Goal: Transaction & Acquisition: Subscribe to service/newsletter

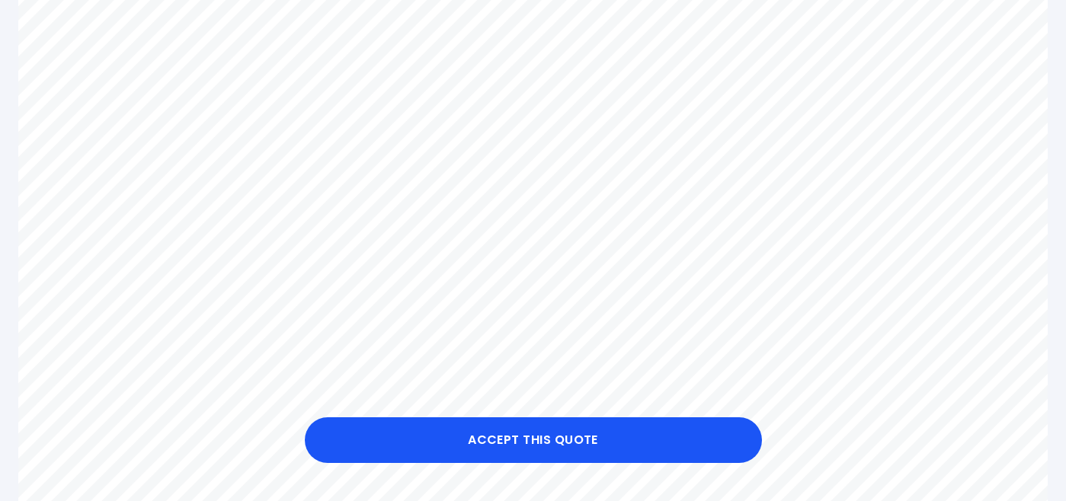
scroll to position [426, 0]
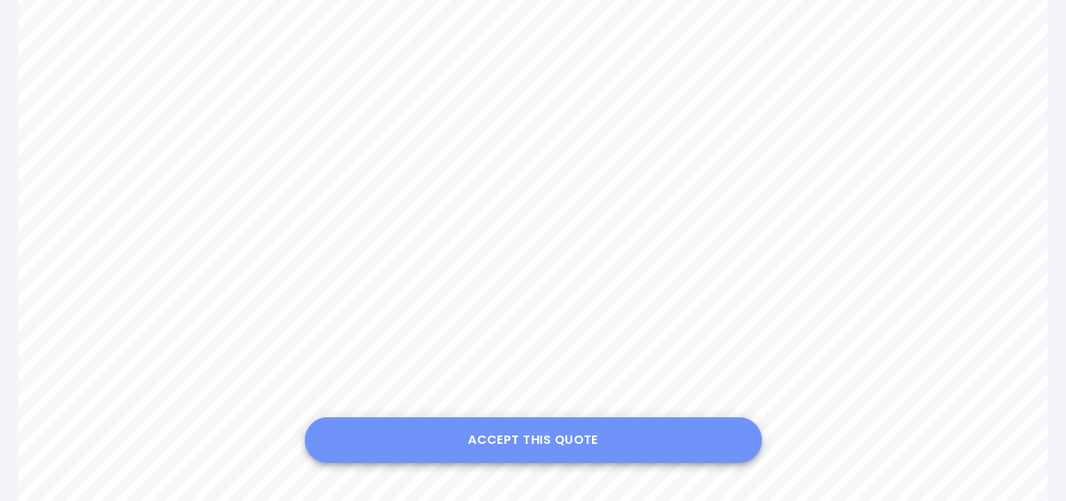
click at [582, 443] on button "Accept this Quote" at bounding box center [533, 441] width 457 height 46
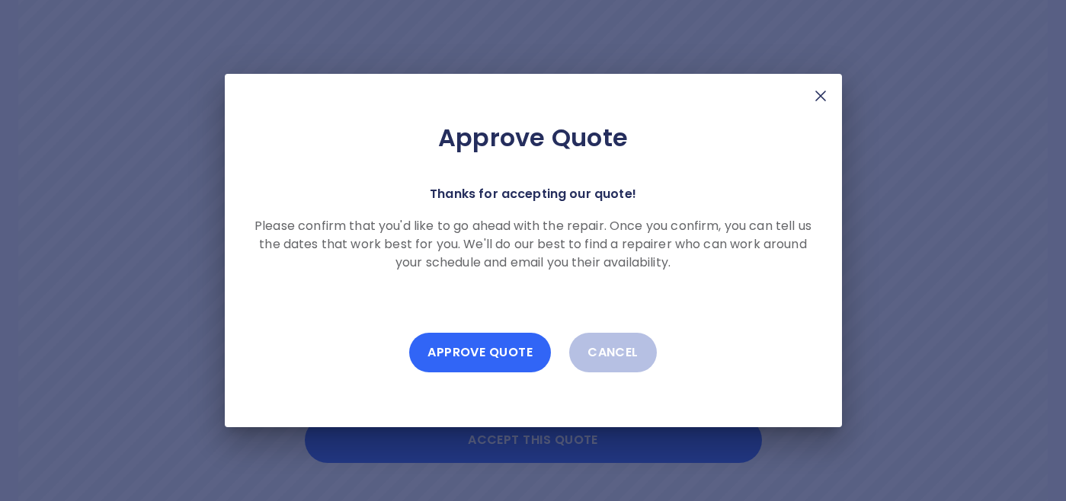
click at [506, 355] on button "Approve Quote" at bounding box center [480, 353] width 142 height 40
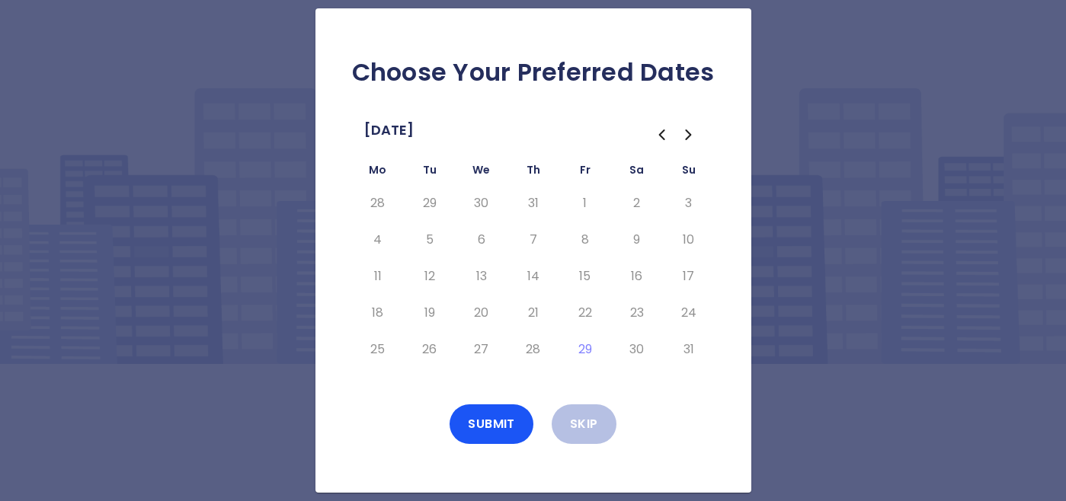
click at [689, 138] on icon "Go to the Next Month" at bounding box center [689, 135] width 18 height 18
click at [659, 133] on icon "Go to the Previous Month" at bounding box center [661, 135] width 18 height 18
click at [687, 134] on icon "Go to the Next Month" at bounding box center [689, 135] width 18 height 18
click at [635, 206] on button "6" at bounding box center [636, 203] width 27 height 24
click at [683, 200] on button "7" at bounding box center [688, 203] width 27 height 24
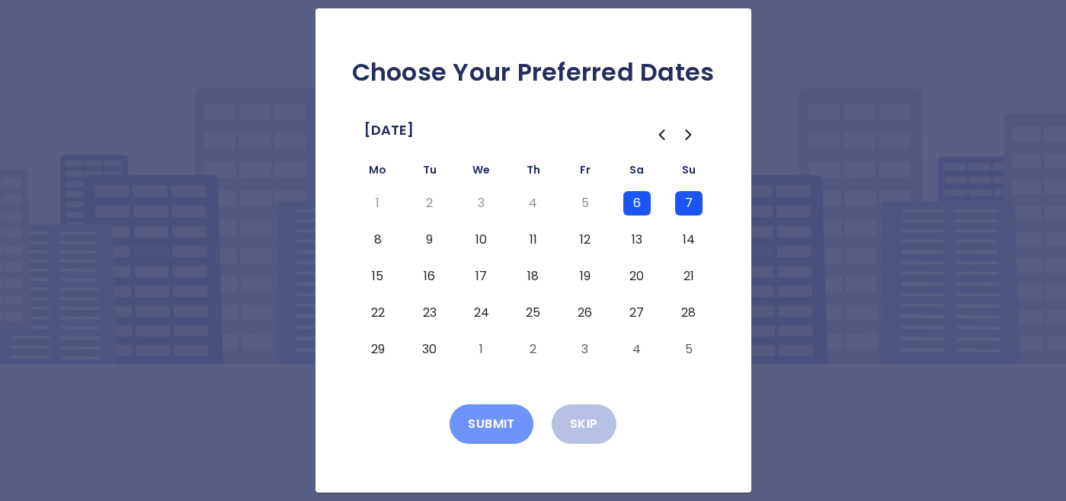
click at [489, 429] on button "Submit" at bounding box center [492, 425] width 84 height 40
